Goal: Task Accomplishment & Management: Use online tool/utility

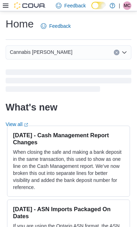
click at [29, 194] on div "[DATE] - Cash Management Report Changes When closing the safe and making a bank…" at bounding box center [68, 161] width 123 height 71
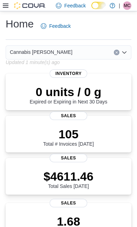
click at [6, 8] on icon at bounding box center [6, 6] width 6 height 6
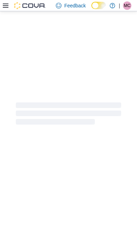
click at [27, 194] on div at bounding box center [68, 113] width 137 height 204
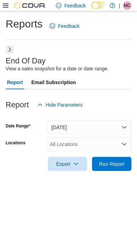
scroll to position [16, 0]
click at [114, 160] on span "Run Report" at bounding box center [111, 163] width 25 height 7
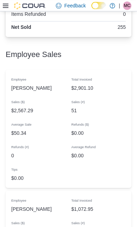
scroll to position [607, 0]
